Goal: Information Seeking & Learning: Learn about a topic

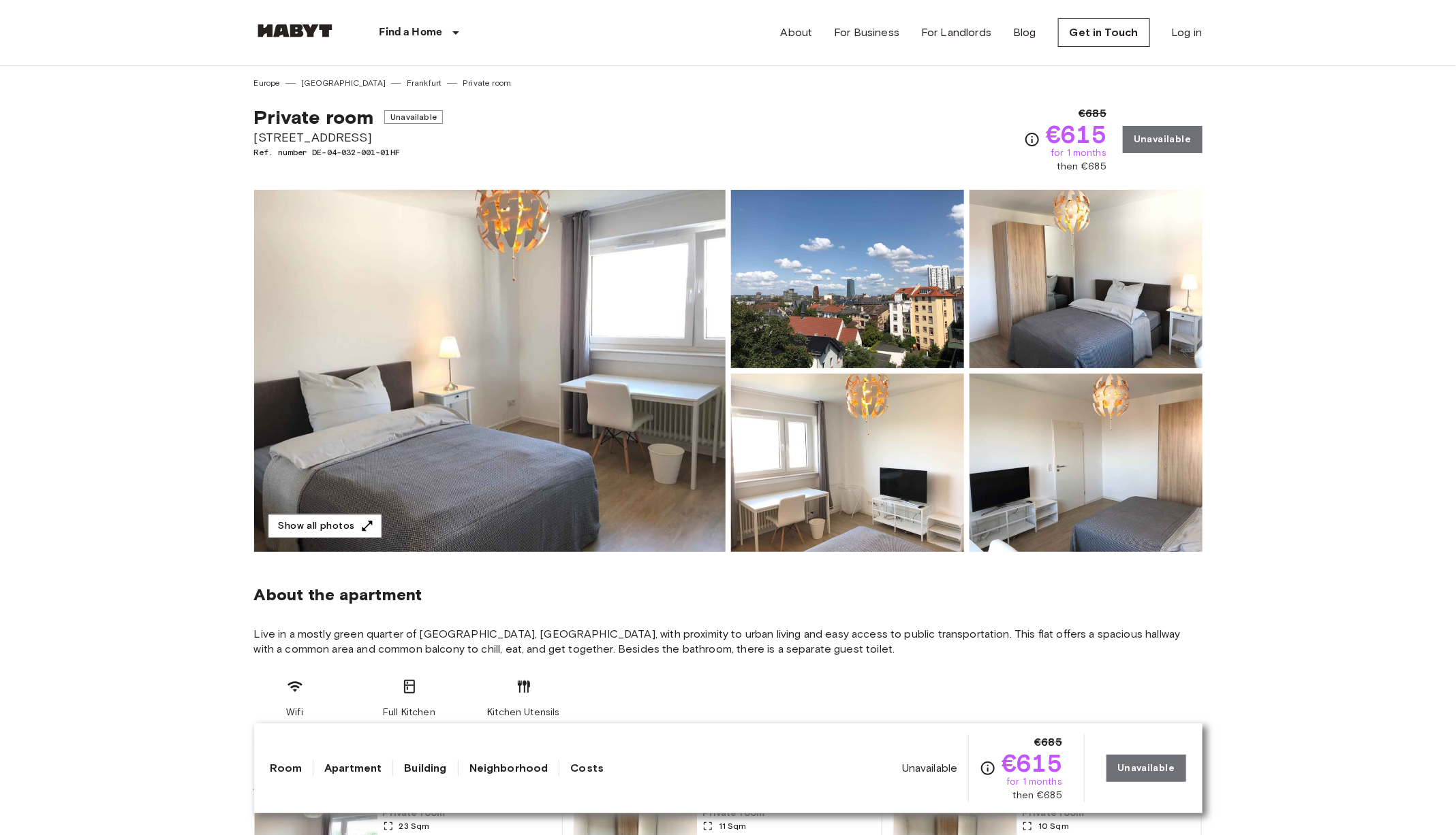
click at [339, 532] on button "Show all photos" at bounding box center [325, 527] width 115 height 25
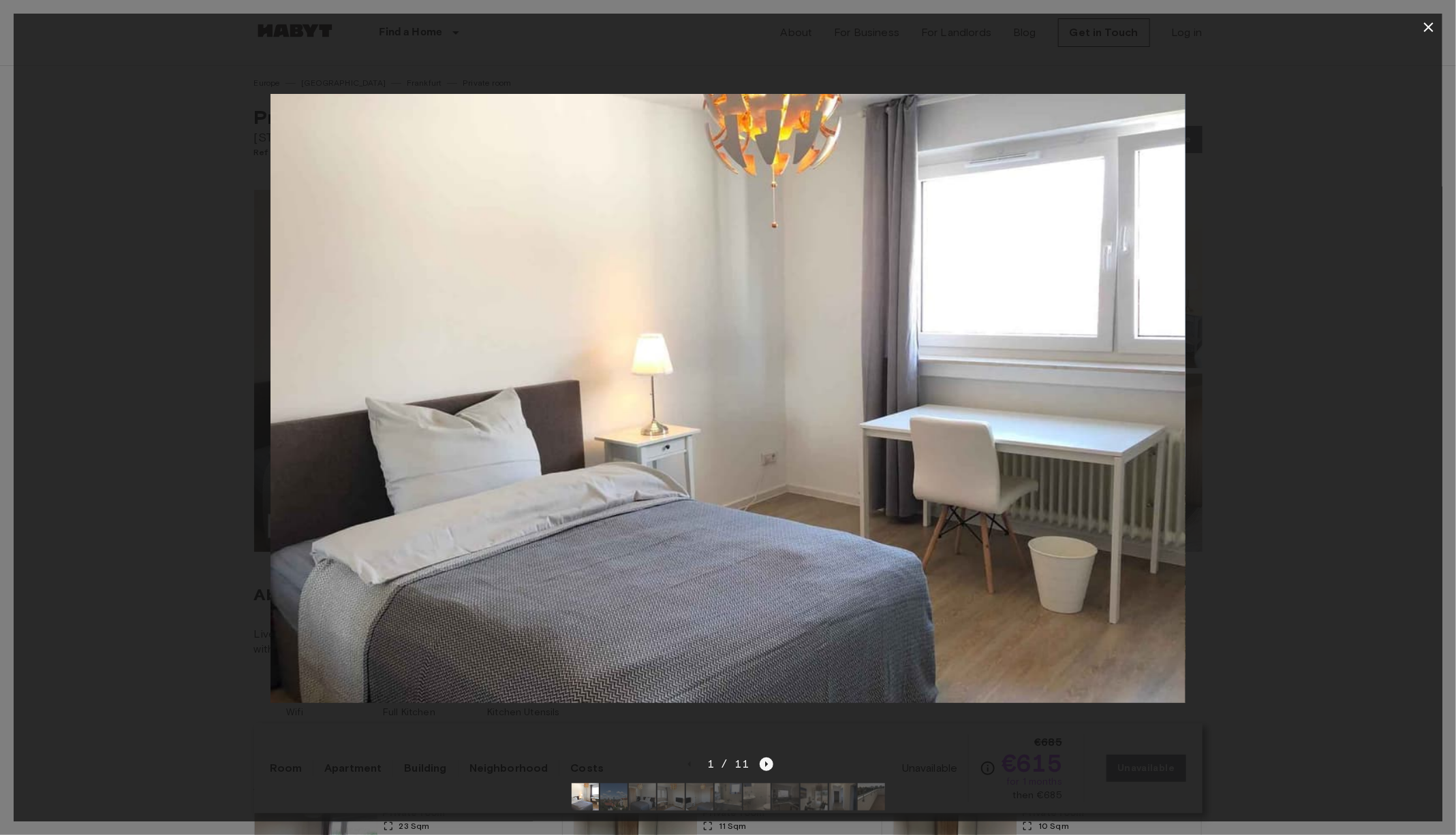
click at [765, 766] on icon "Next image" at bounding box center [766, 764] width 2 height 6
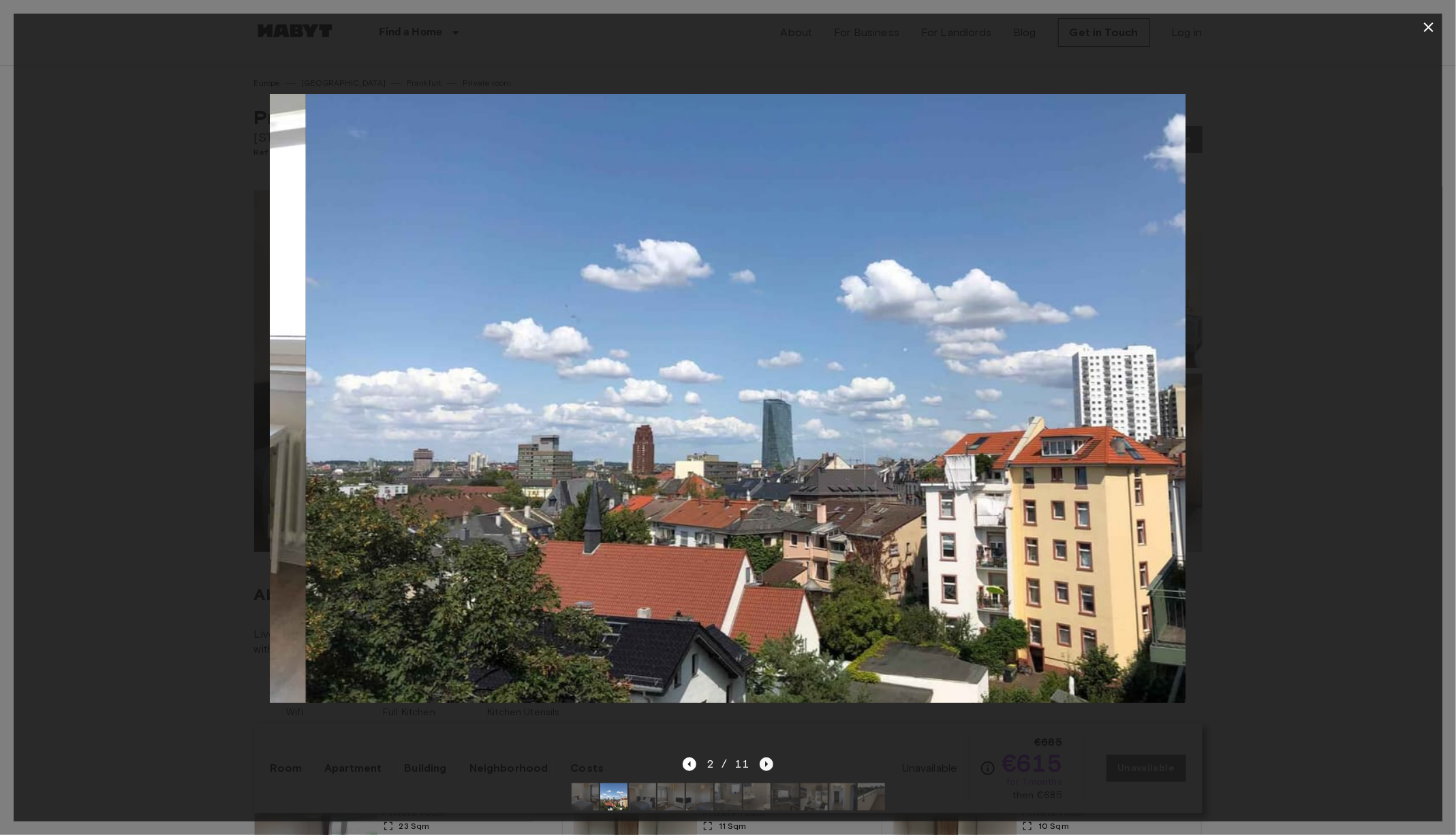
click at [765, 766] on icon "Next image" at bounding box center [766, 764] width 2 height 6
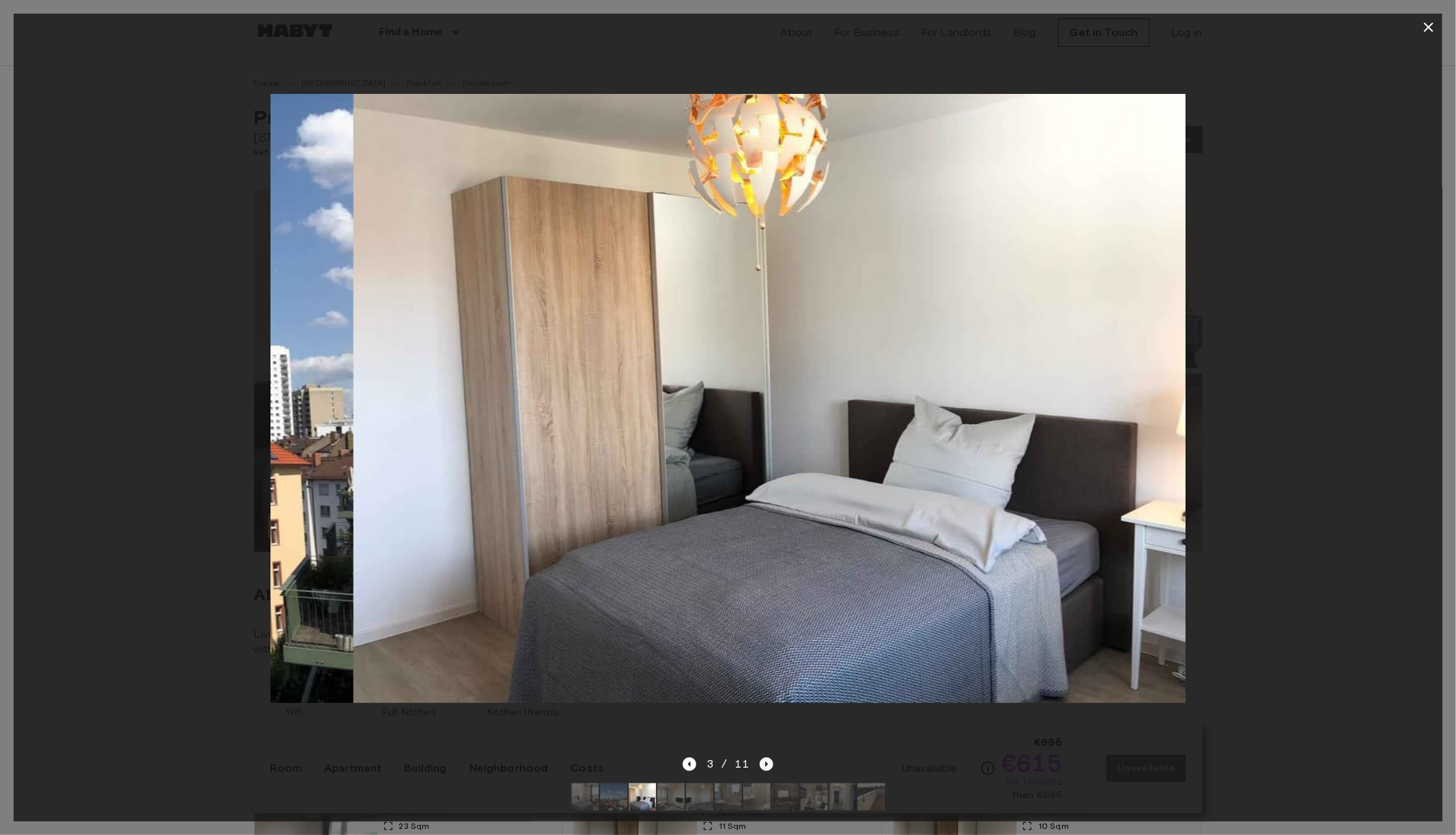
click at [765, 766] on icon "Next image" at bounding box center [766, 764] width 2 height 6
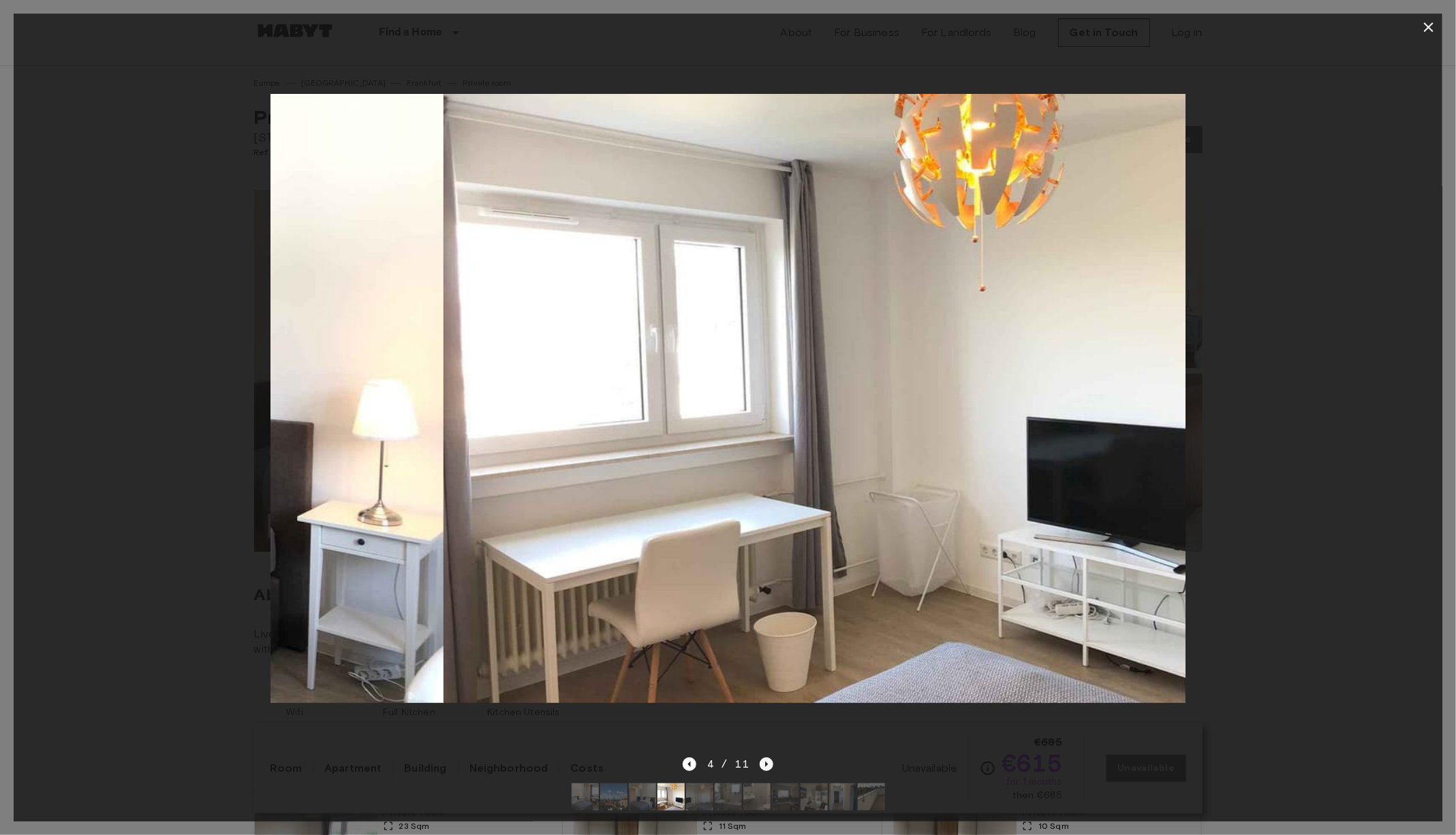
click at [765, 766] on icon "Next image" at bounding box center [766, 764] width 2 height 6
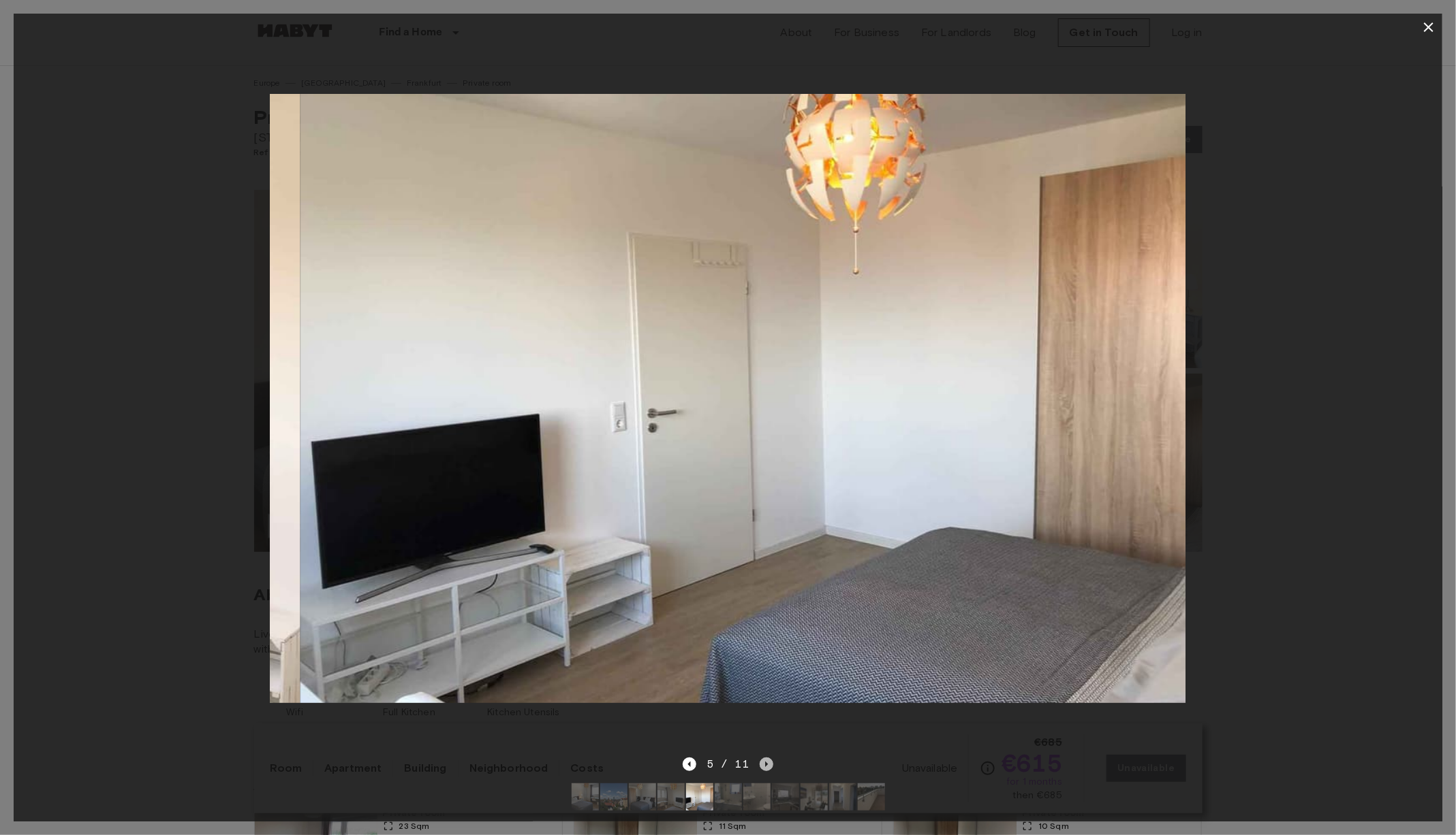
click at [765, 766] on icon "Next image" at bounding box center [766, 764] width 2 height 6
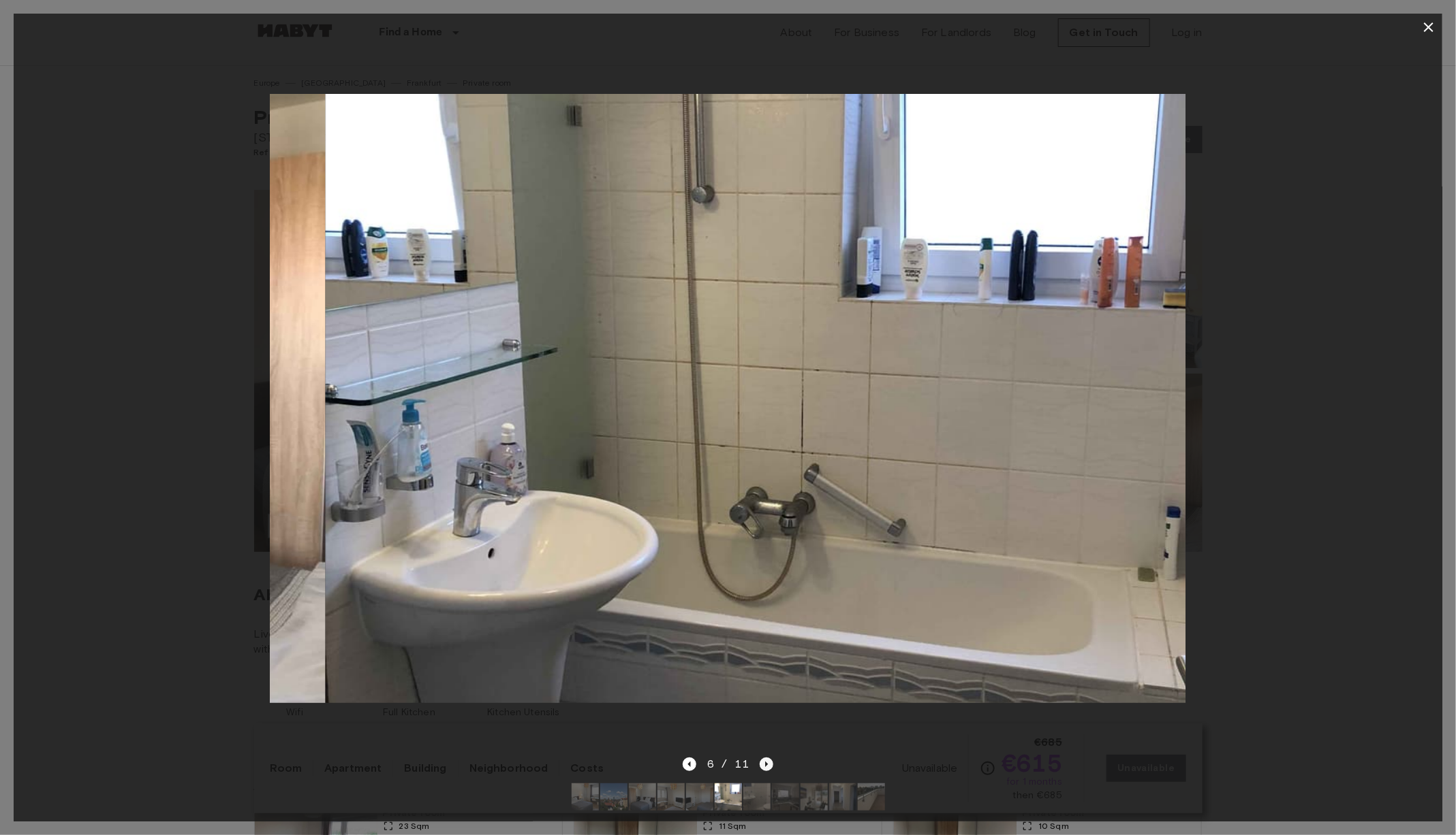
click at [765, 766] on icon "Next image" at bounding box center [766, 764] width 2 height 6
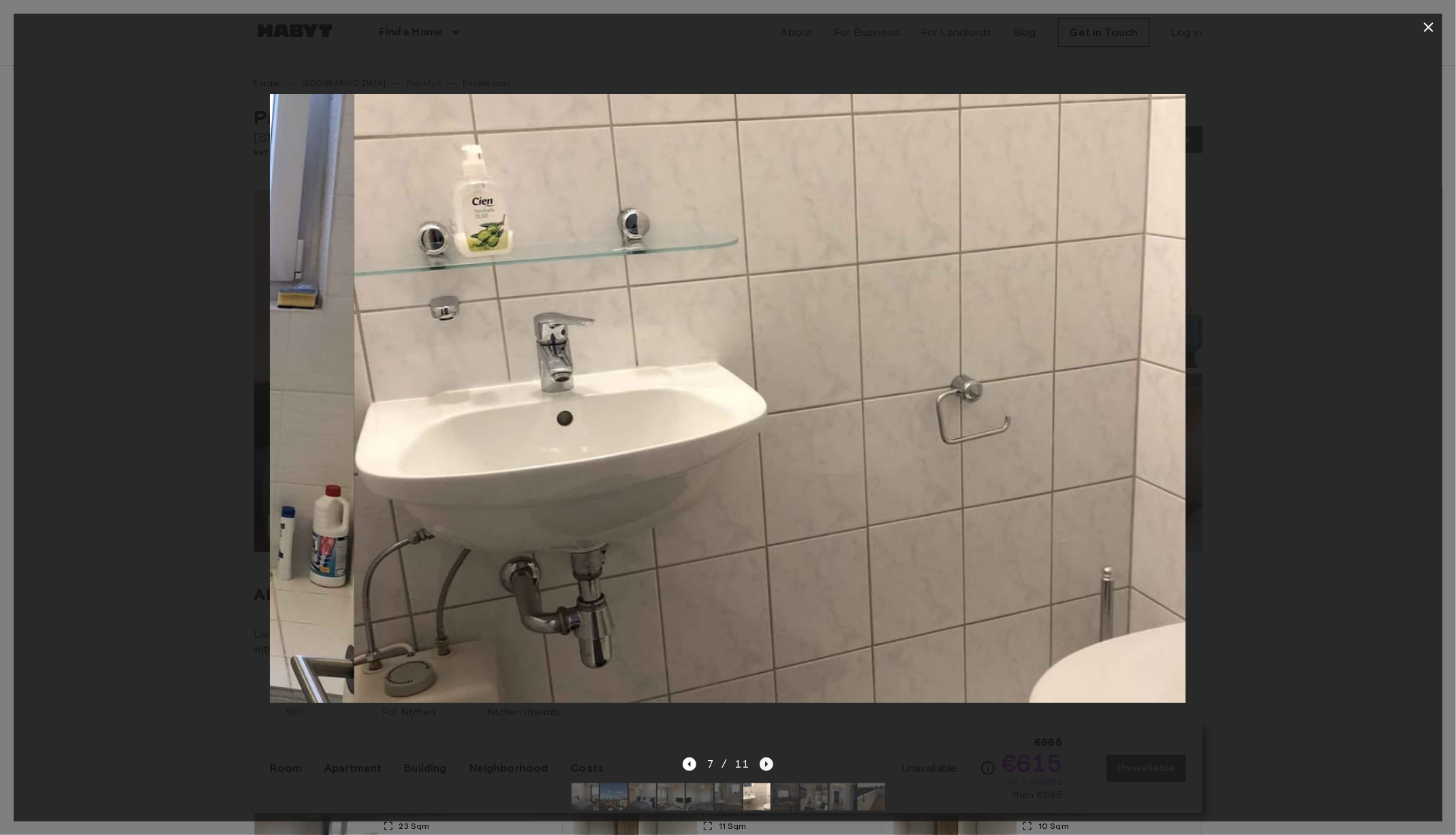
click at [765, 766] on icon "Next image" at bounding box center [766, 764] width 2 height 6
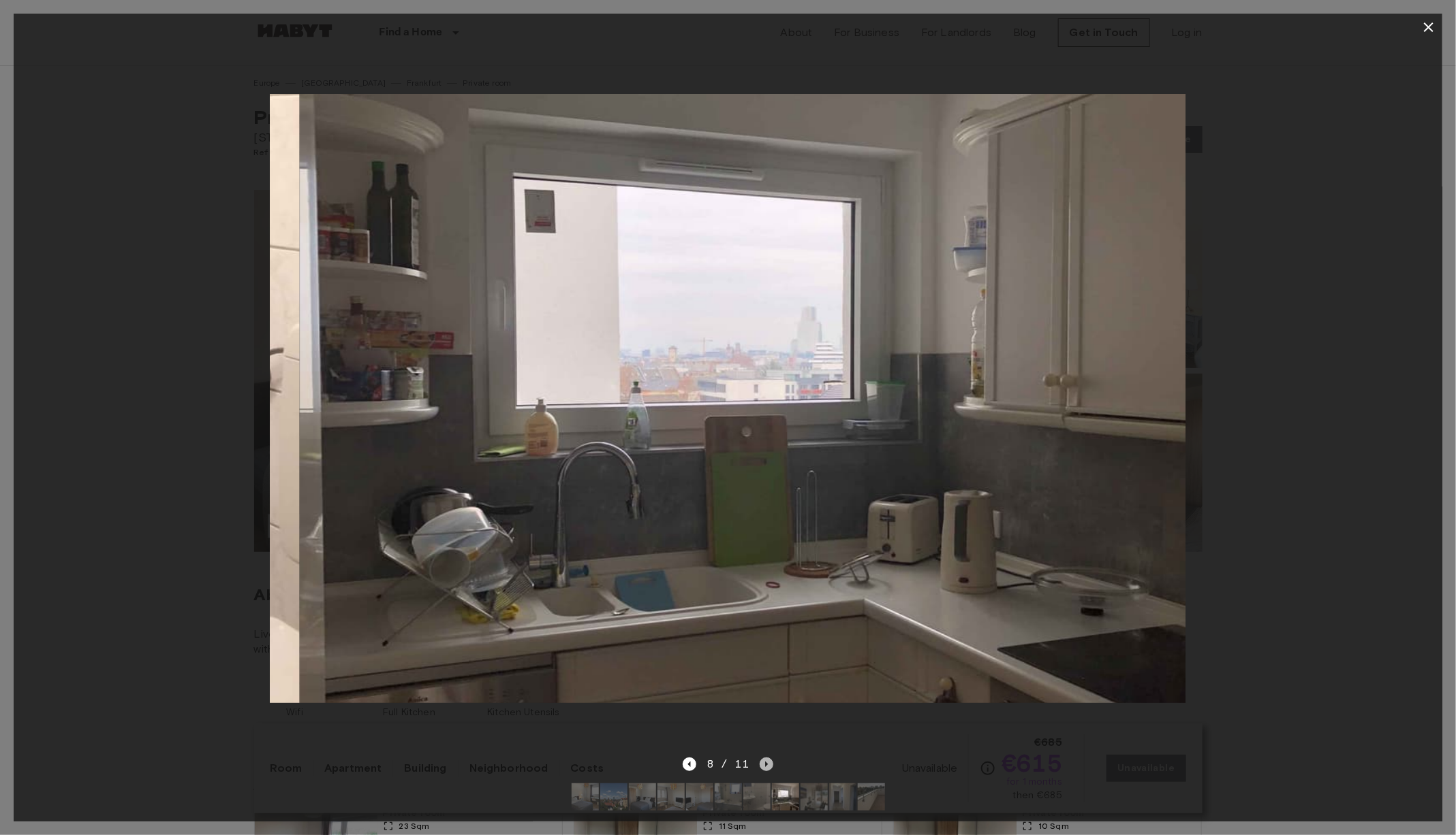
click at [765, 766] on icon "Next image" at bounding box center [766, 764] width 2 height 6
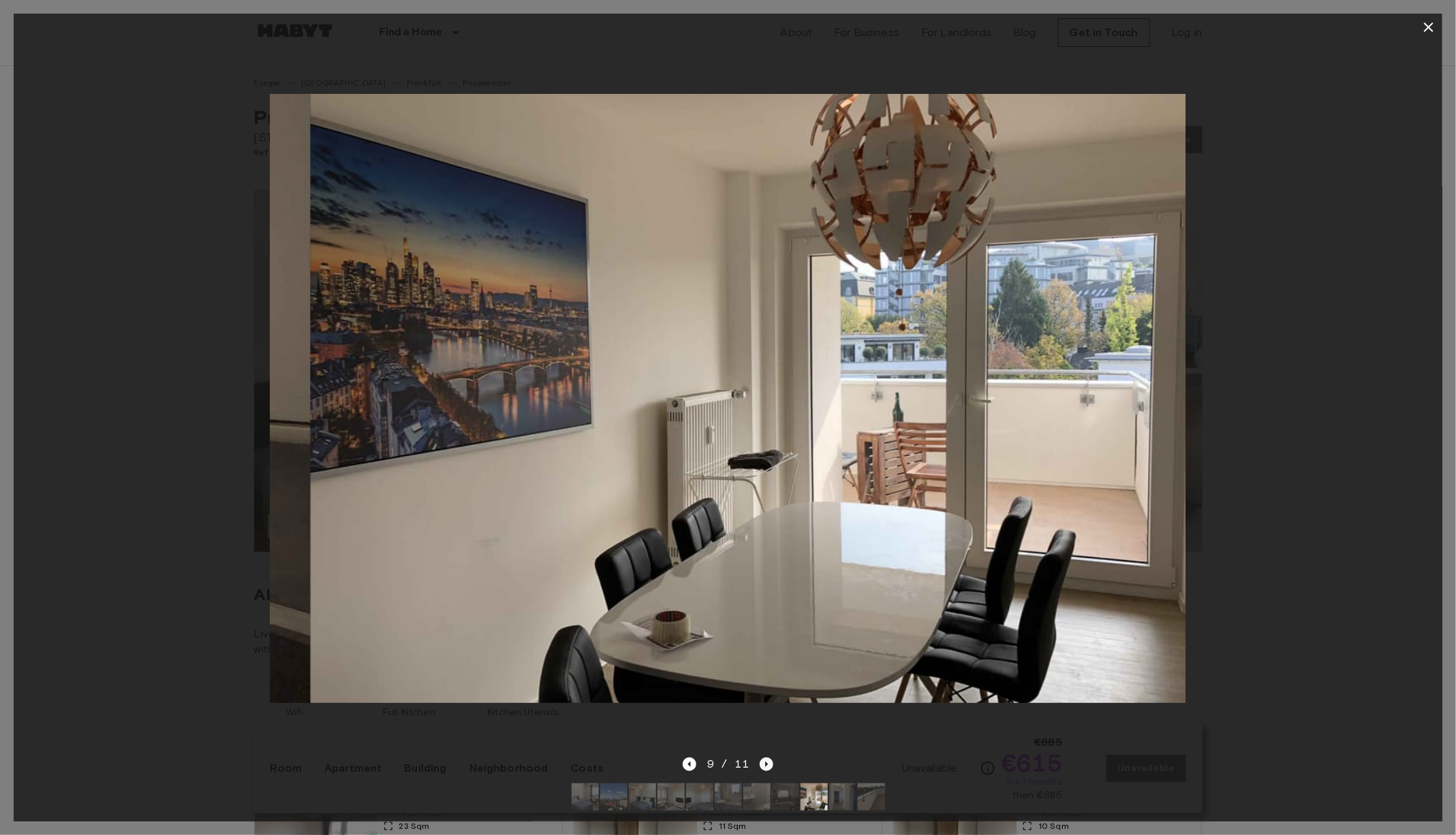
click at [765, 766] on icon "Next image" at bounding box center [766, 764] width 2 height 6
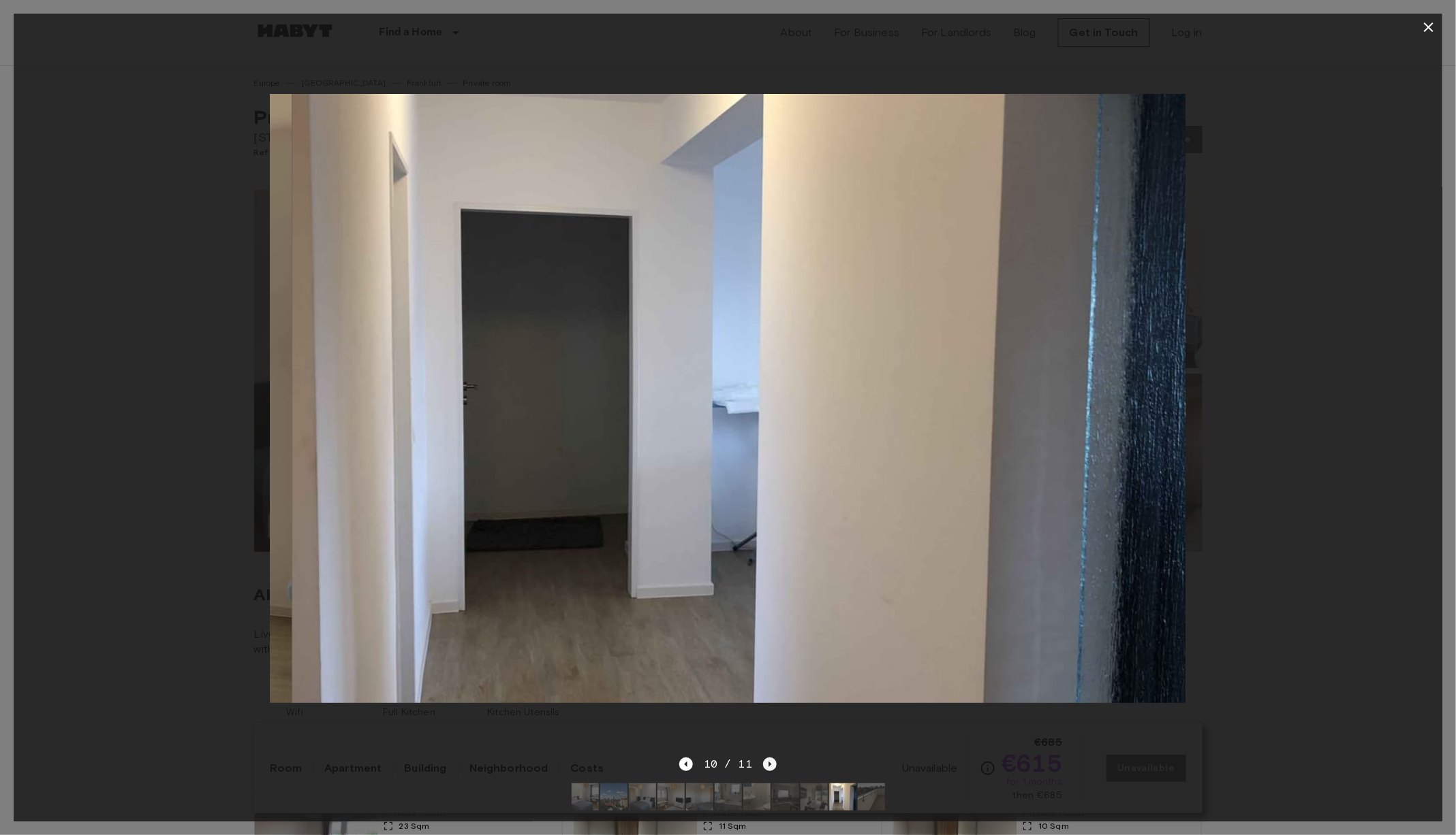
click at [765, 766] on icon "Next image" at bounding box center [769, 764] width 14 height 14
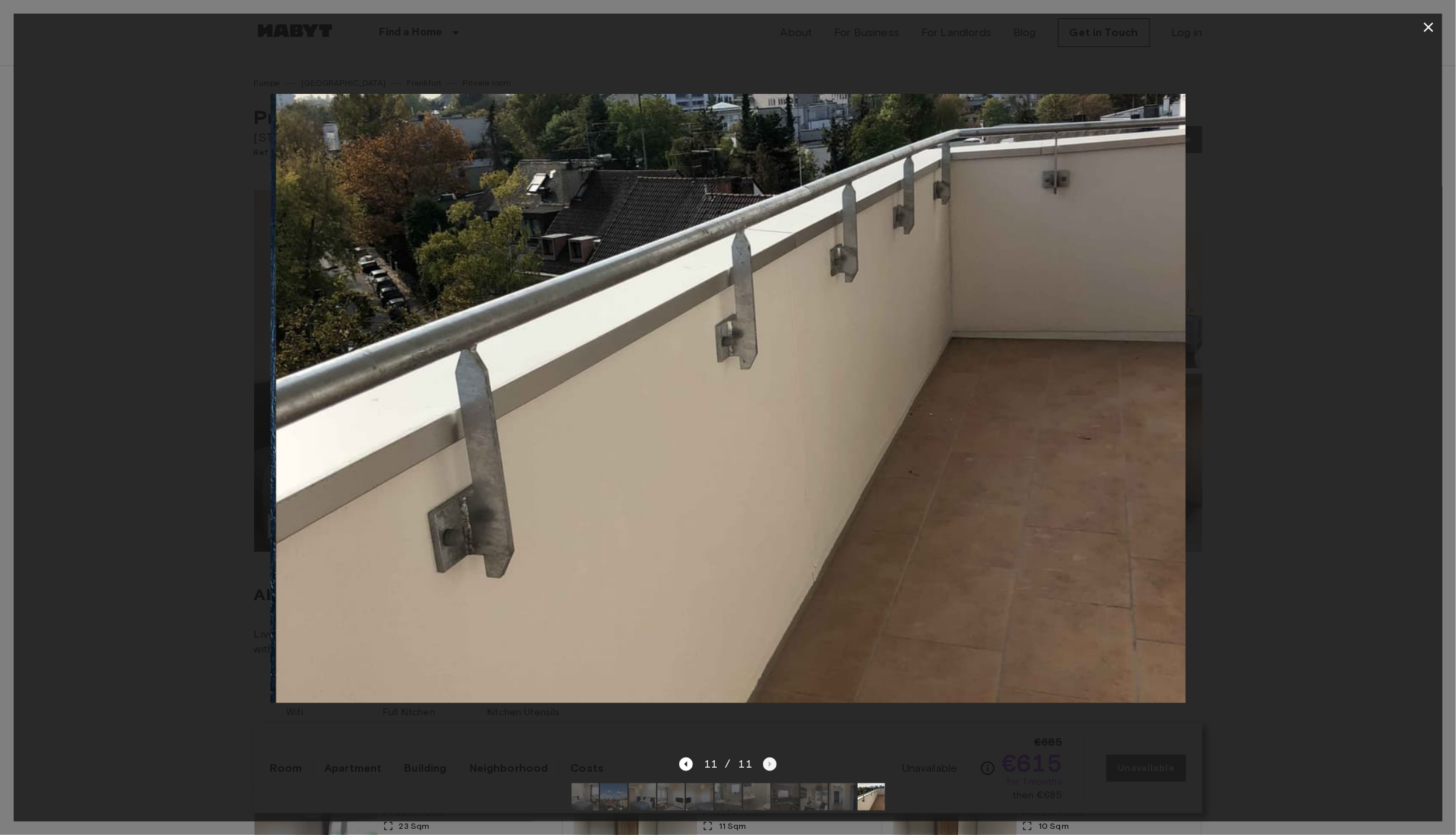
click at [765, 766] on div "11 / 11" at bounding box center [728, 765] width 98 height 16
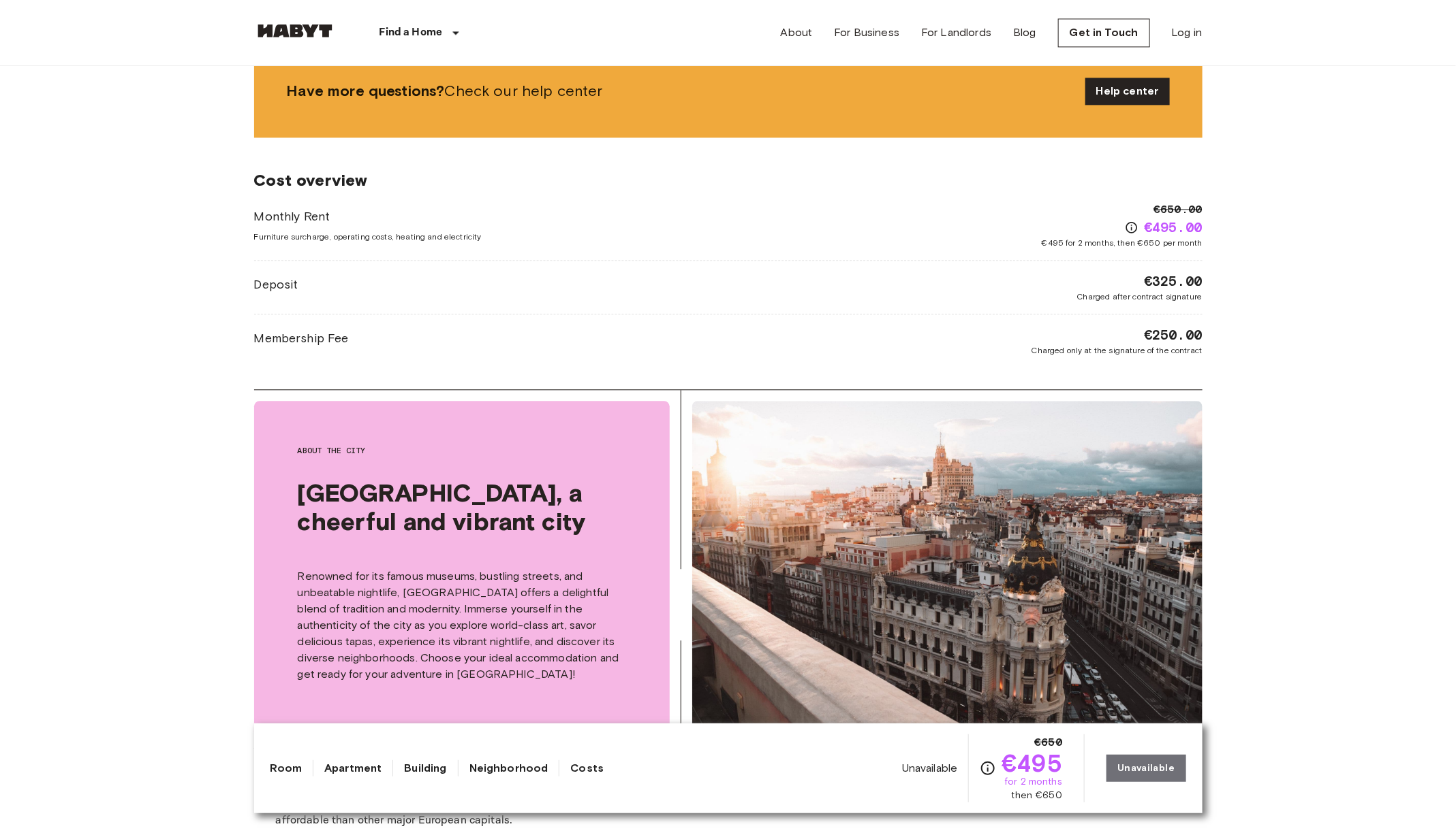
scroll to position [1673, 0]
click at [410, 569] on p "Renowned for its famous museums, bustling streets, and unbeatable nightlife, [G…" at bounding box center [461, 627] width 328 height 115
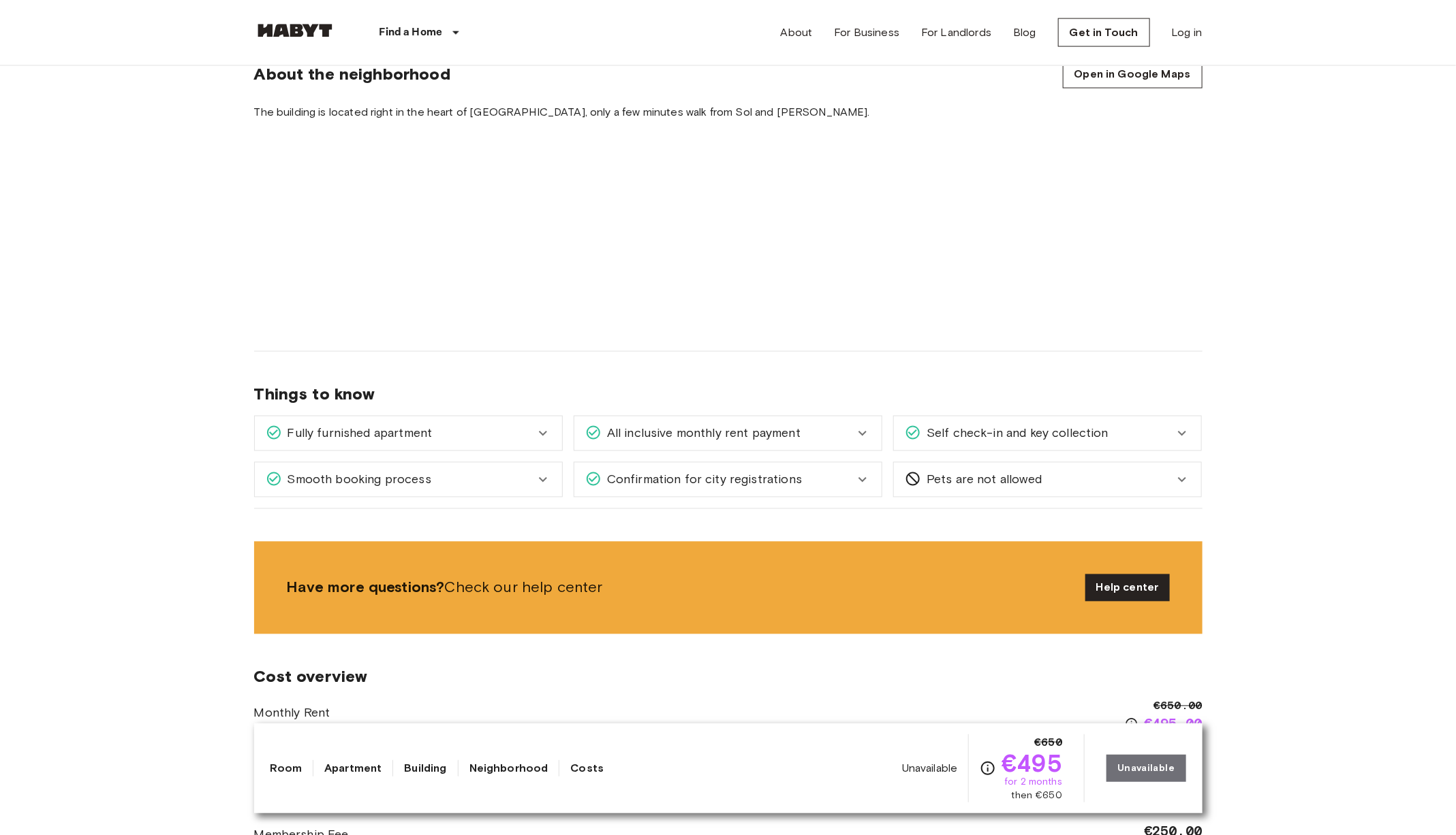
scroll to position [1175, 0]
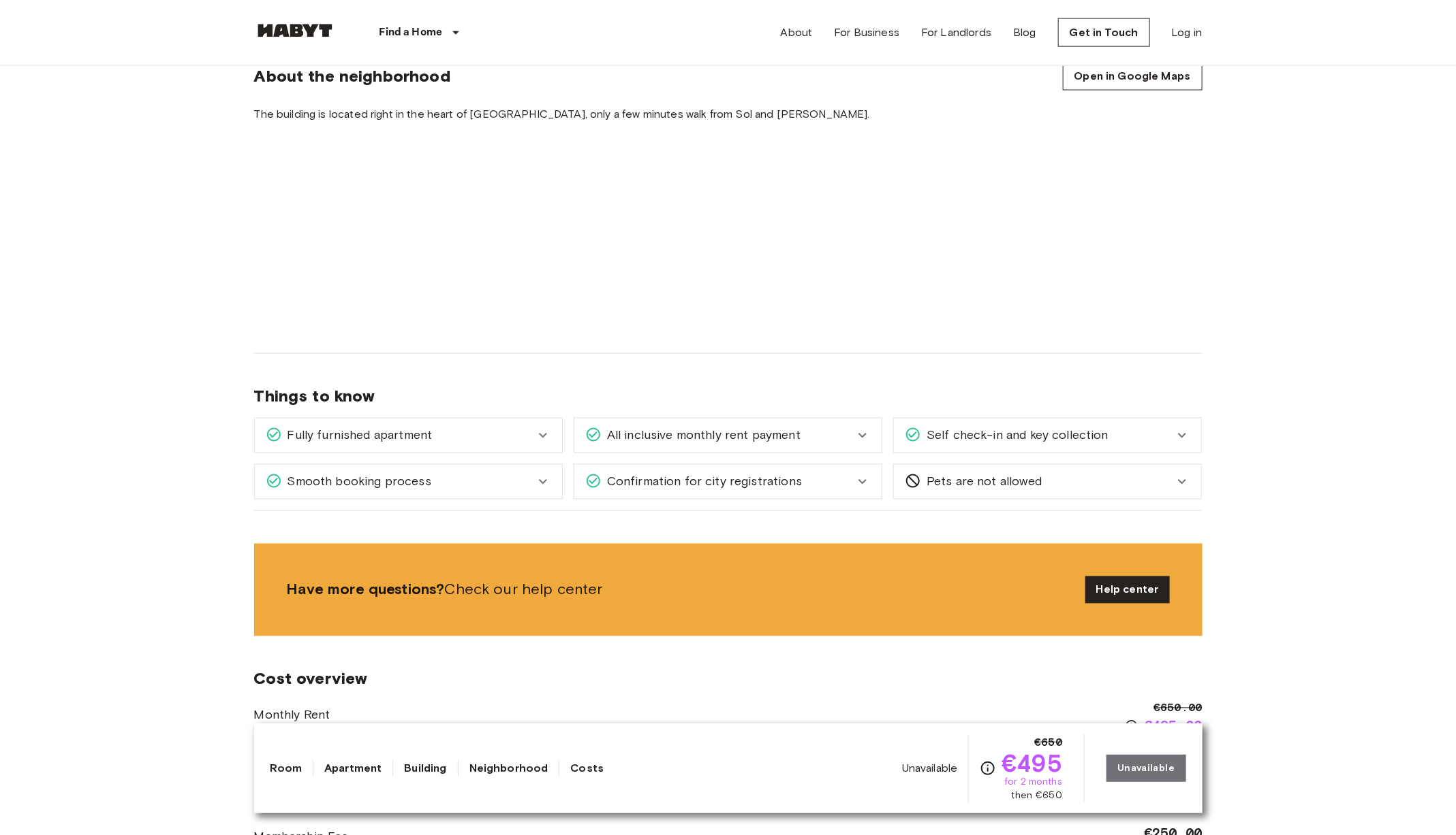
click at [461, 427] on div "Fully furnished apartment" at bounding box center [400, 436] width 269 height 18
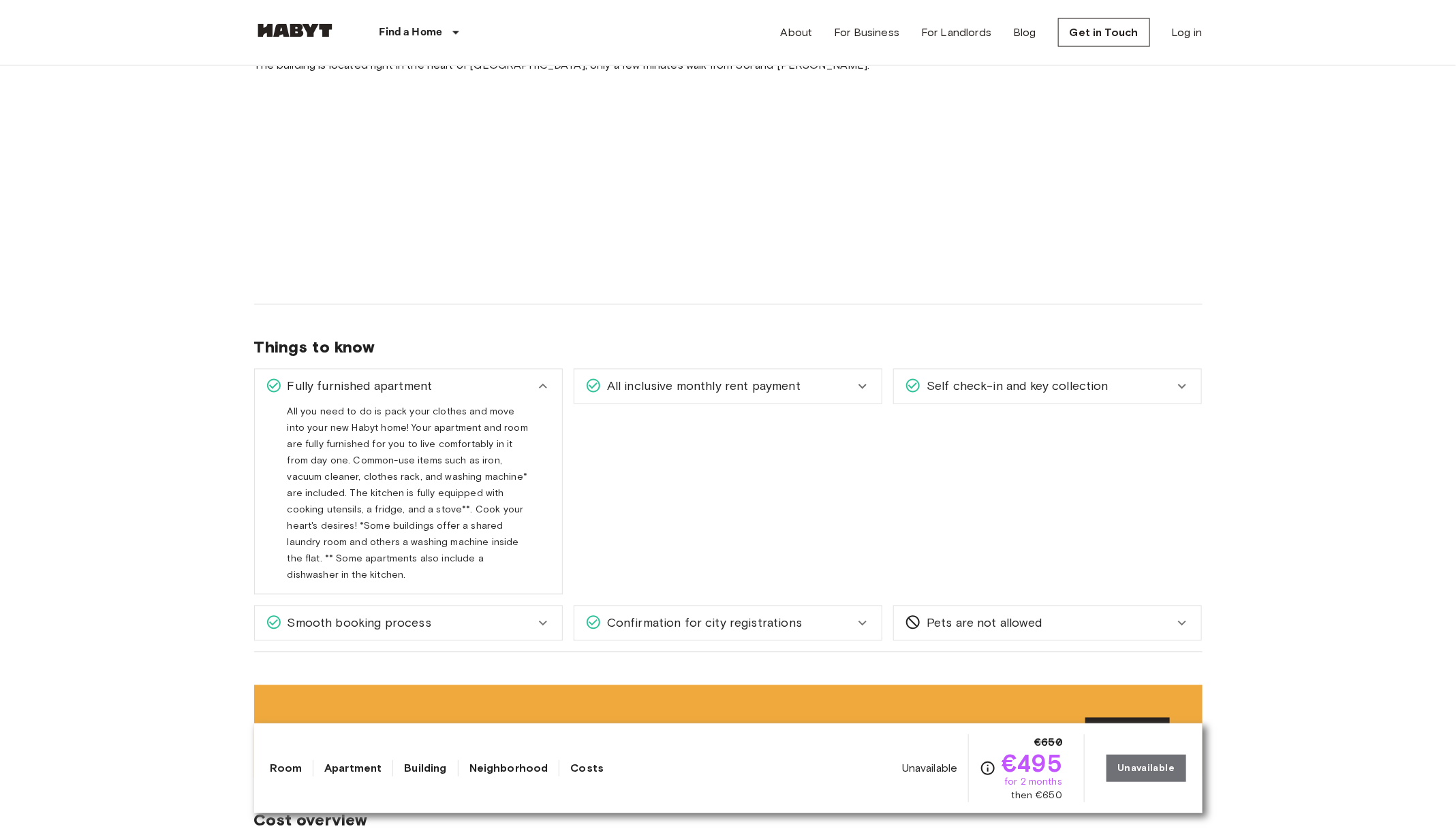
scroll to position [1233, 0]
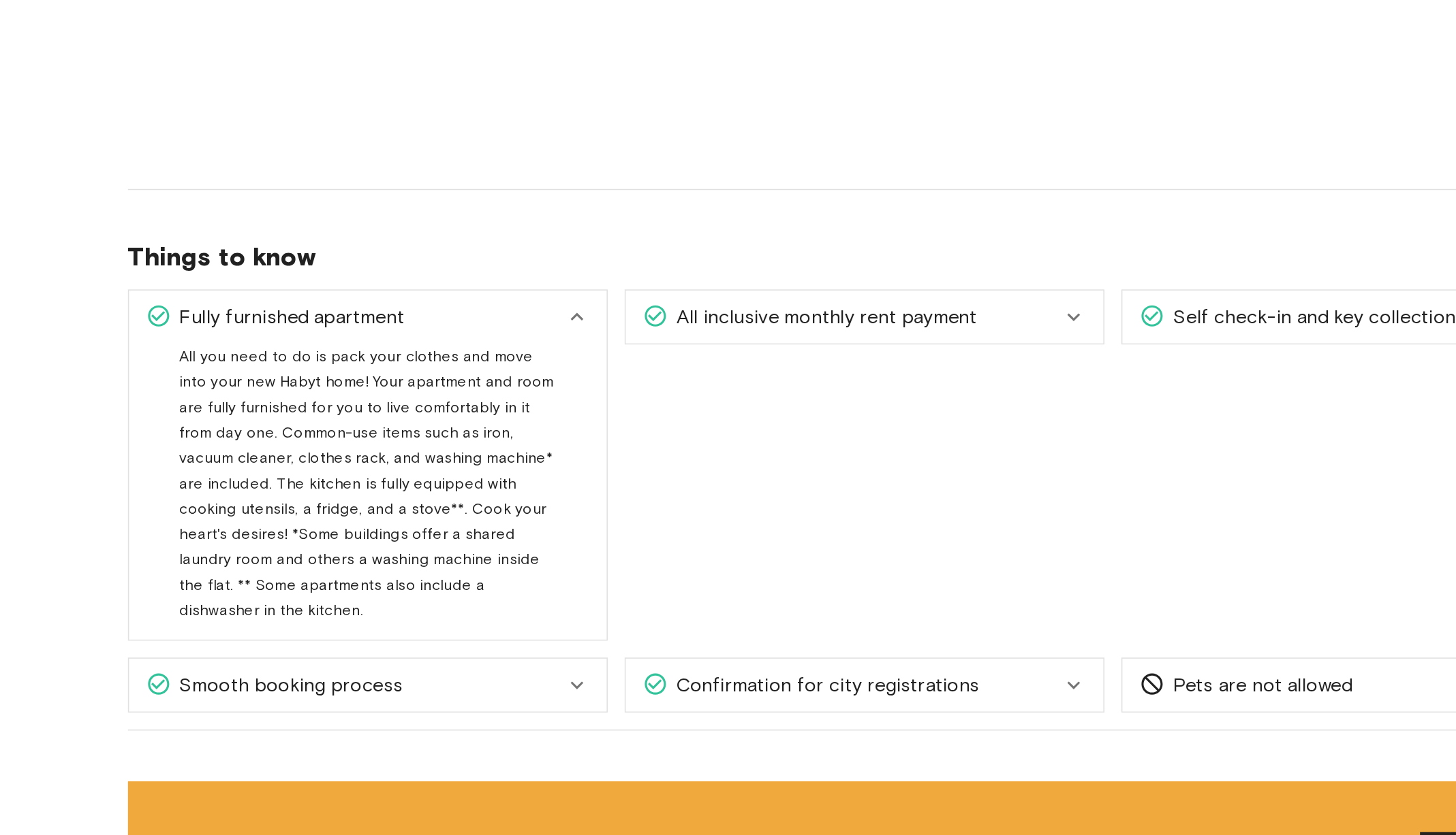
drag, startPoint x: 339, startPoint y: 401, endPoint x: 429, endPoint y: 488, distance: 125.2
click at [428, 488] on span "All you need to do is pack your clothes and move into your new Habyt home! Your…" at bounding box center [408, 490] width 241 height 186
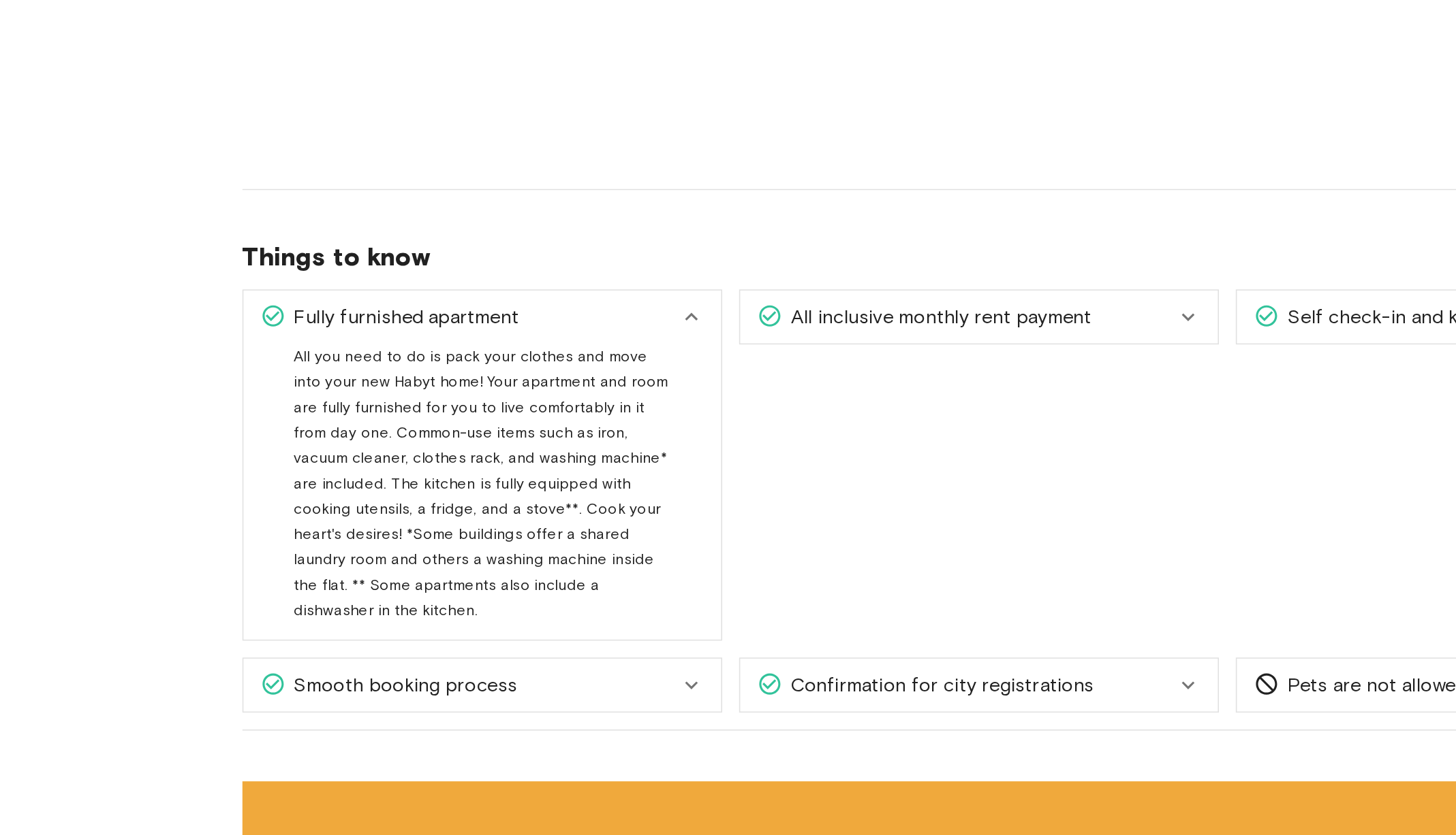
click at [462, 537] on span "All you need to do is pack your clothes and move into your new Habyt home! Your…" at bounding box center [408, 490] width 241 height 186
click at [286, 395] on div "All you need to do is pack your clothes and move into your new Habyt home! Your…" at bounding box center [408, 490] width 307 height 191
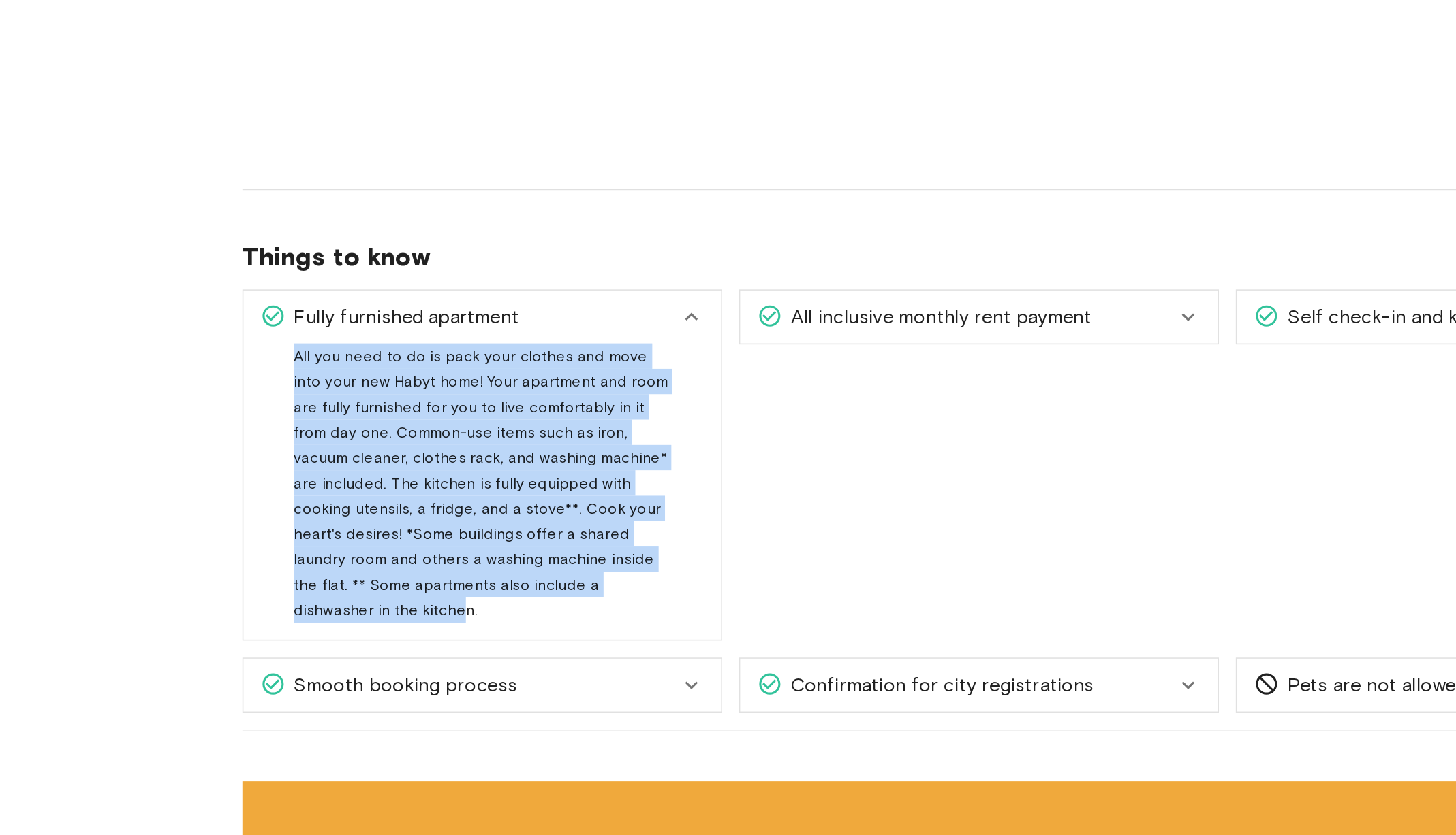
drag, startPoint x: 288, startPoint y: 384, endPoint x: 458, endPoint y: 527, distance: 222.1
click at [458, 527] on span "All you need to do is pack your clothes and move into your new Habyt home! Your…" at bounding box center [408, 490] width 241 height 186
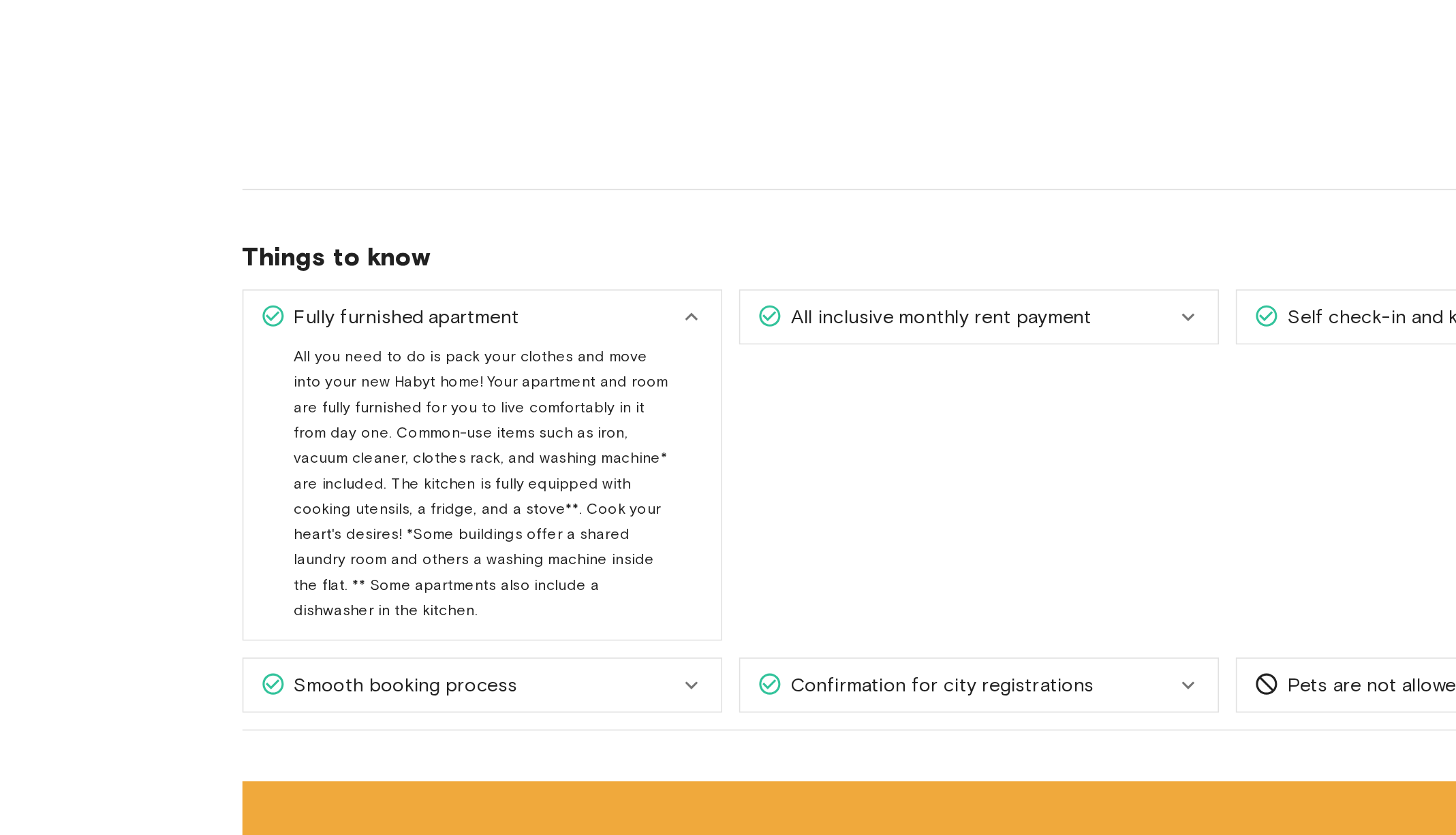
click at [480, 549] on div "All you need to do is pack your clothes and move into your new Habyt home! Your…" at bounding box center [408, 490] width 307 height 191
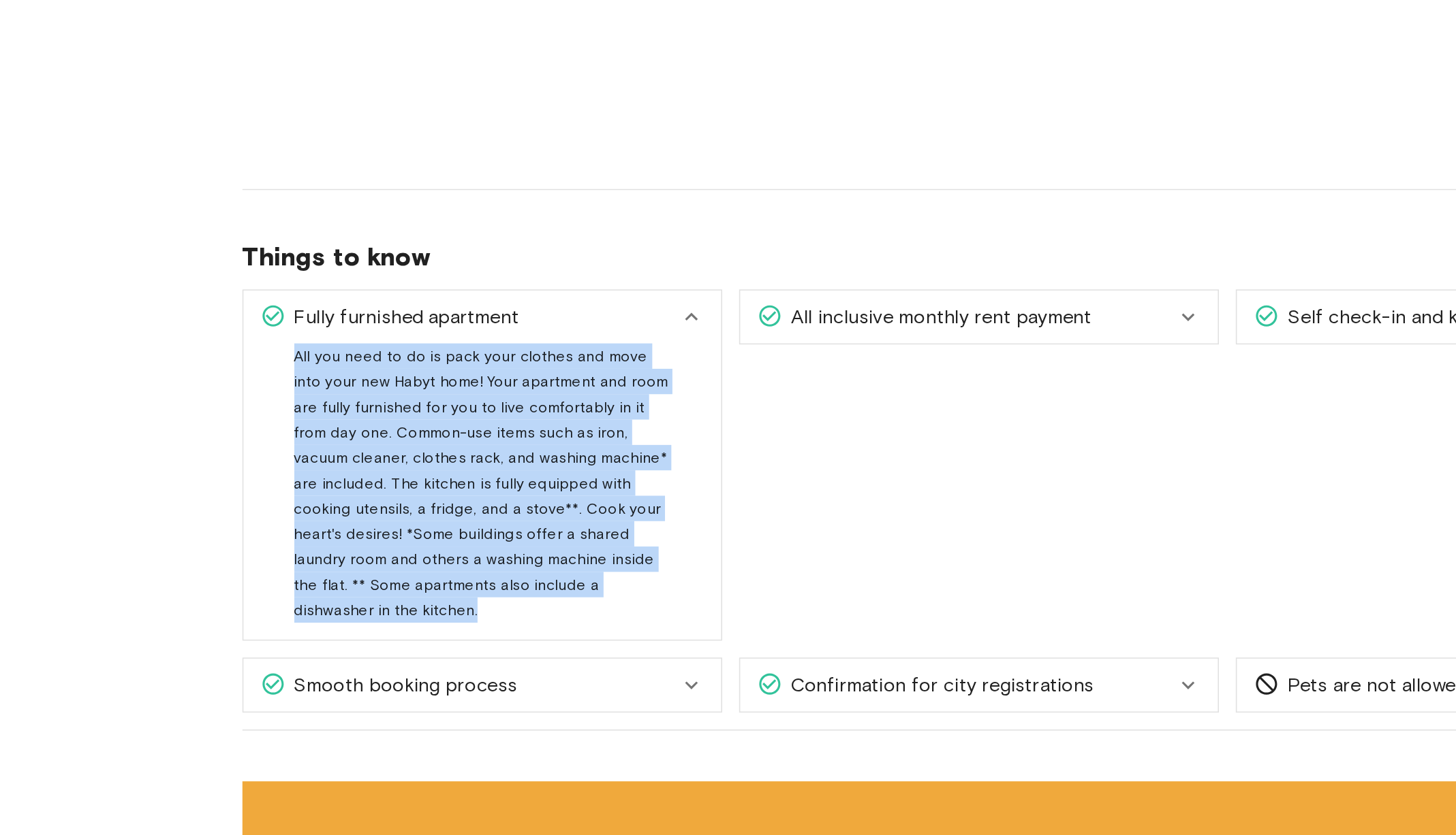
drag, startPoint x: 469, startPoint y: 539, endPoint x: 288, endPoint y: 386, distance: 237.0
click at [288, 395] on div "All you need to do is pack your clothes and move into your new Habyt home! Your…" at bounding box center [408, 485] width 242 height 180
copy span "All you need to do is pack your clothes and move into your new Habyt home! Your…"
